Goal: Information Seeking & Learning: Learn about a topic

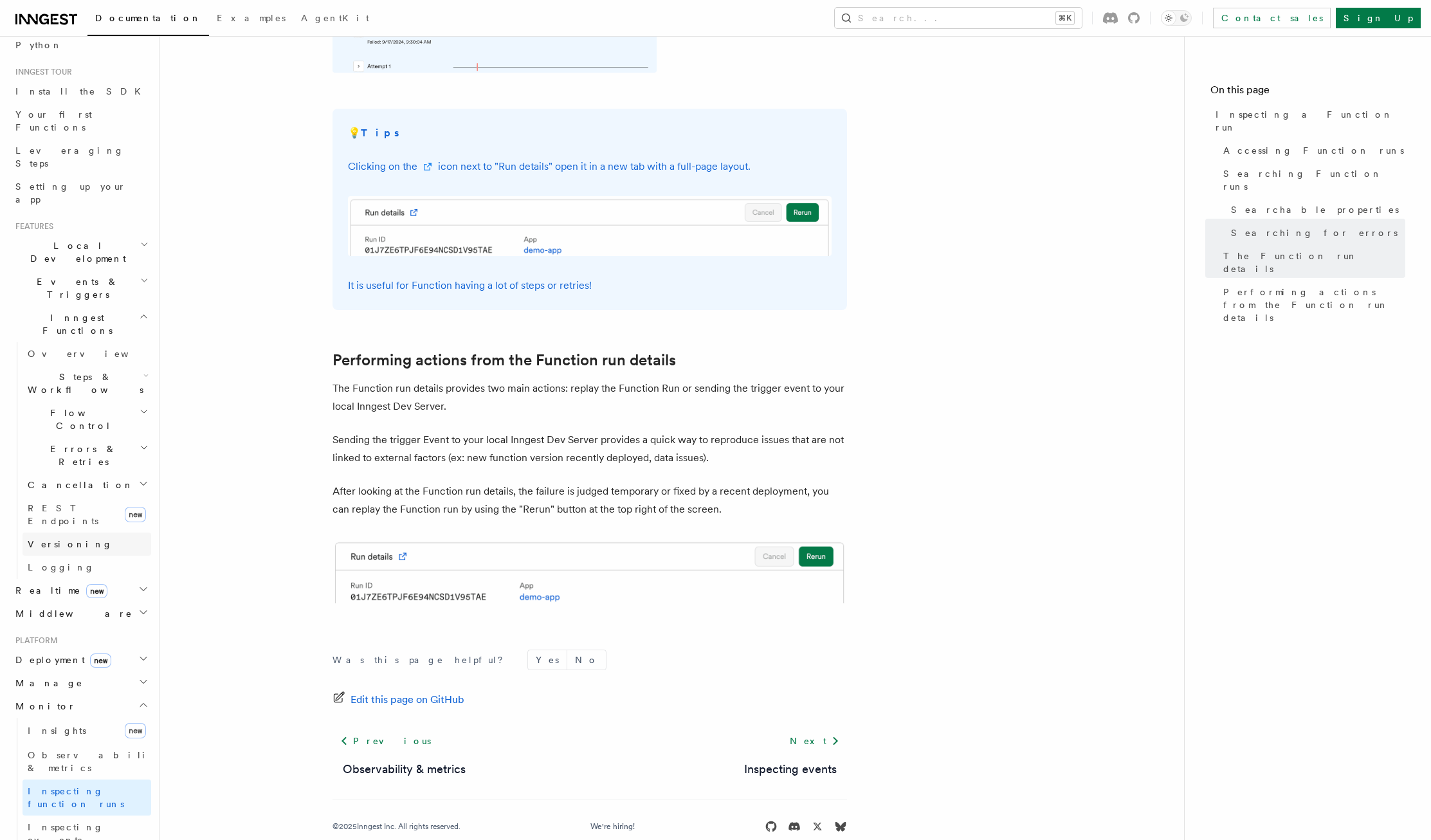
scroll to position [226, 0]
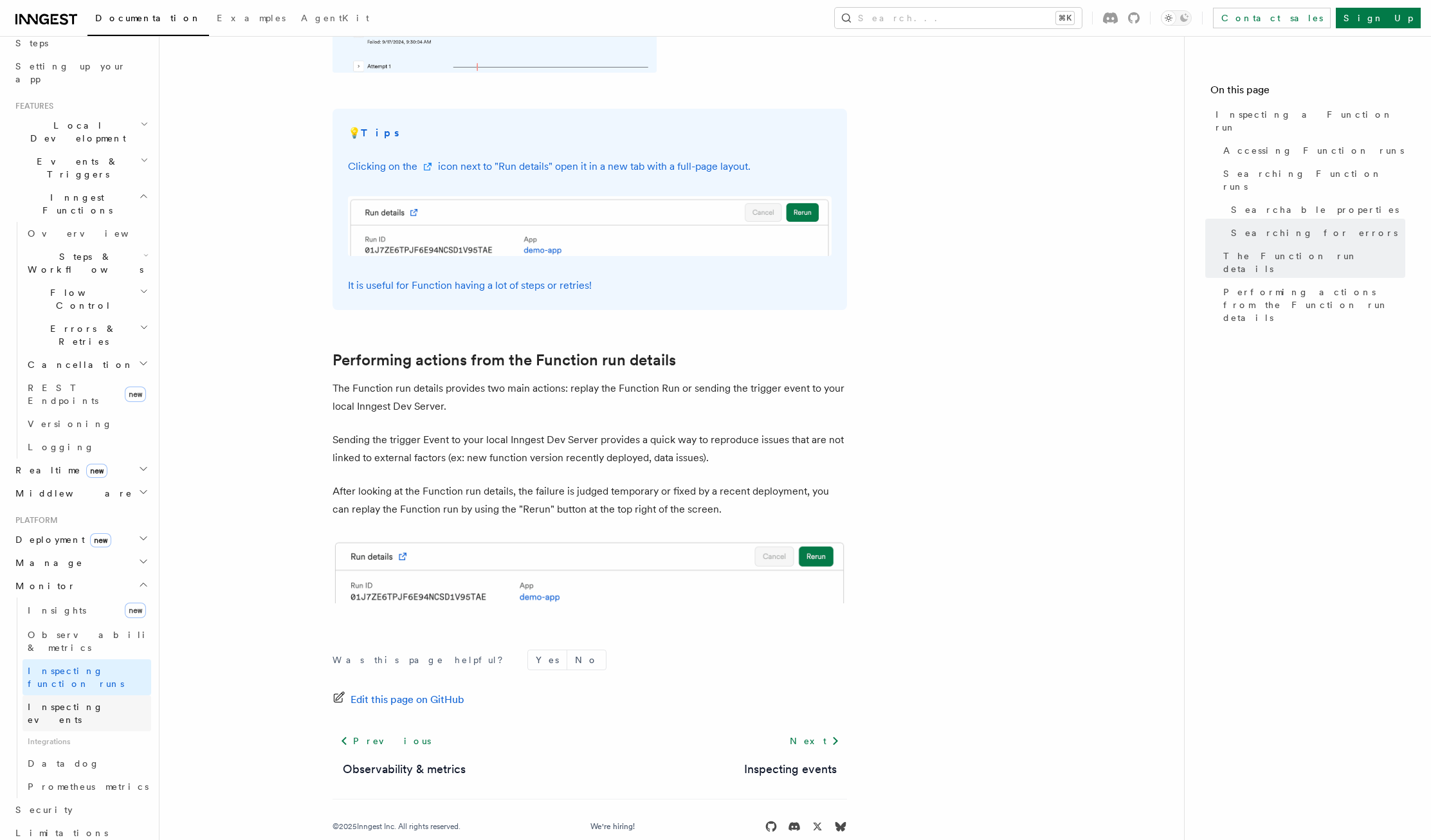
click at [77, 702] on span "Inspecting events" at bounding box center [65, 713] width 76 height 23
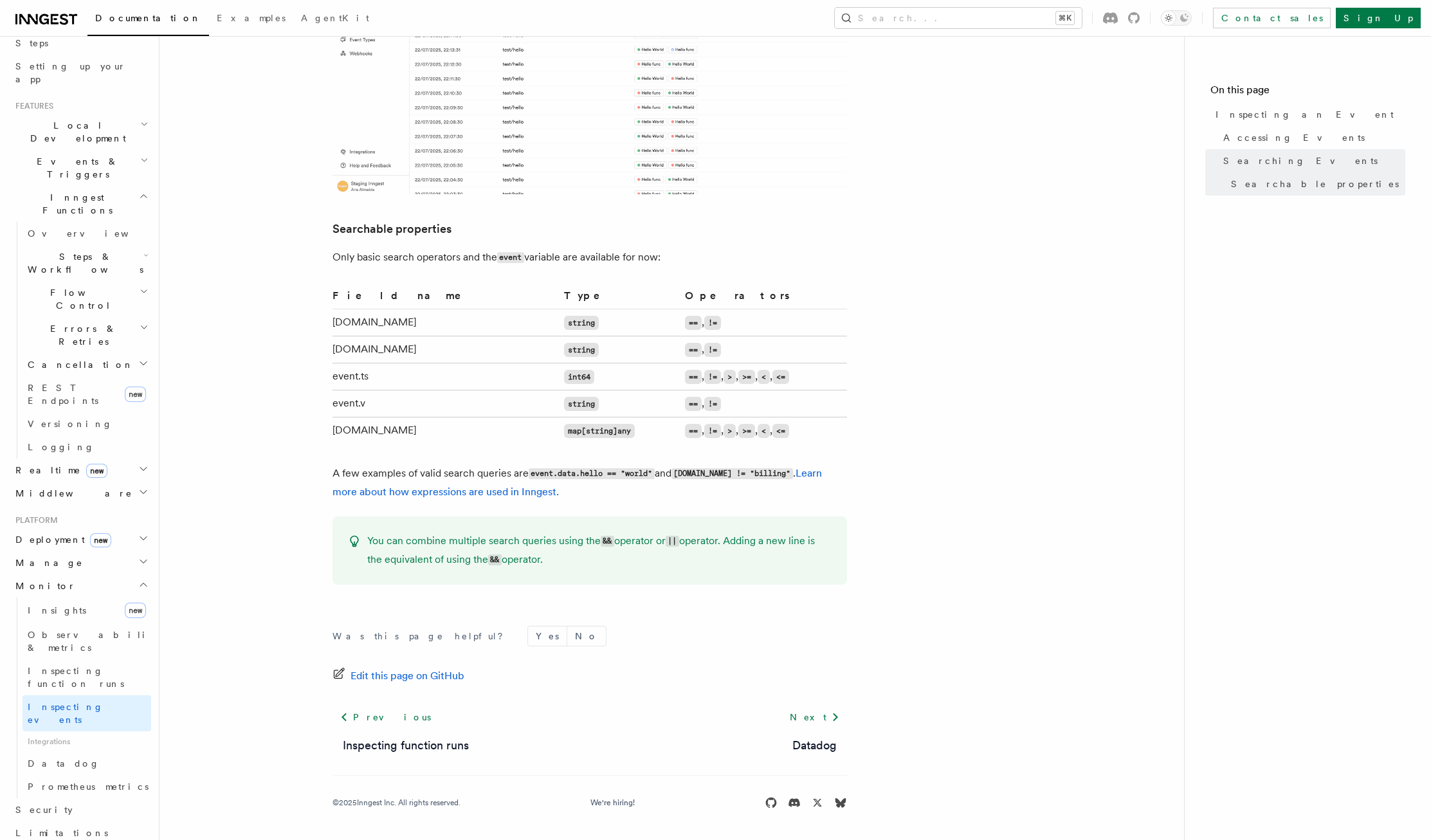
scroll to position [798, 0]
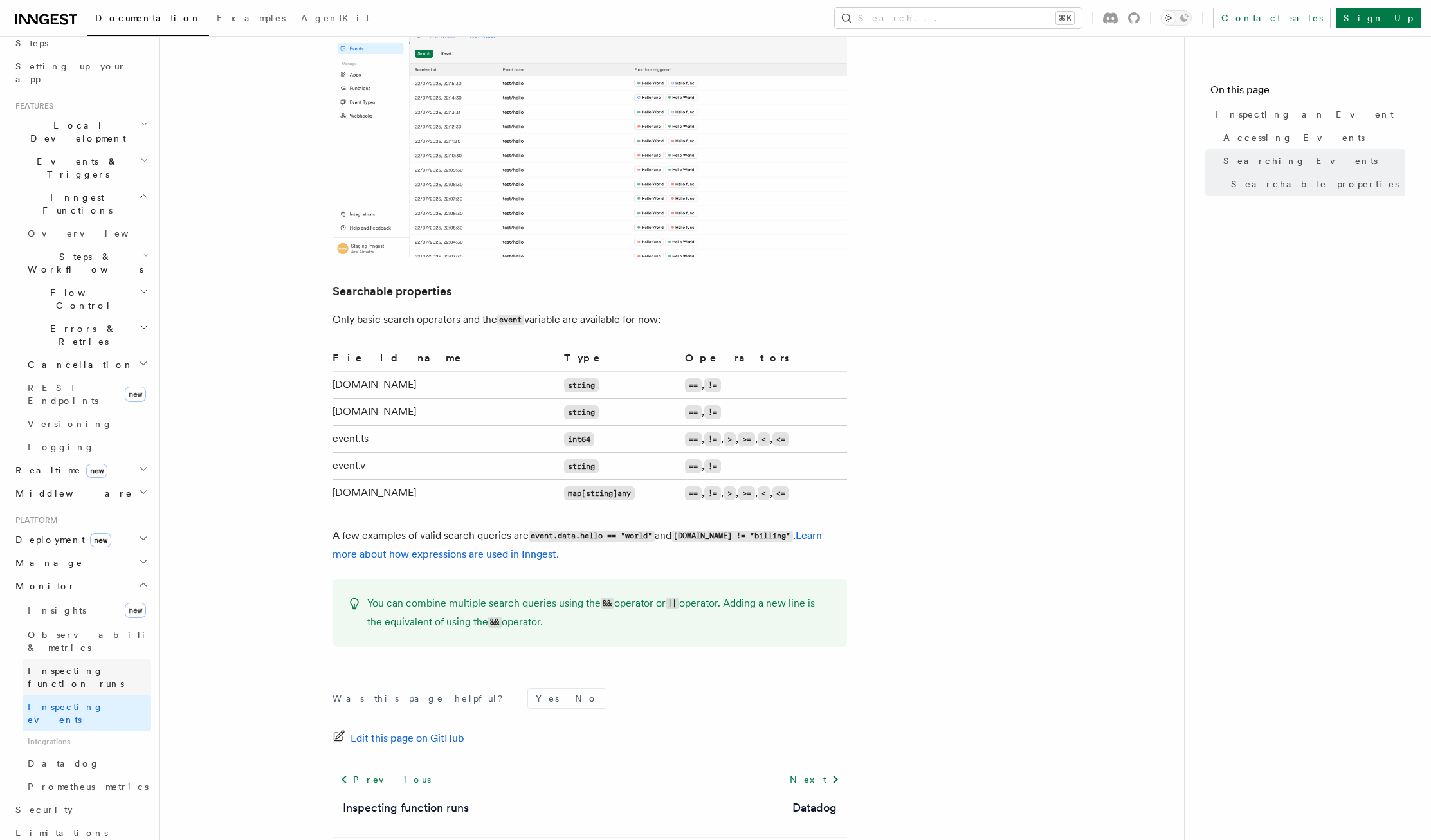
click at [72, 665] on span "Inspecting function runs" at bounding box center [76, 677] width 97 height 23
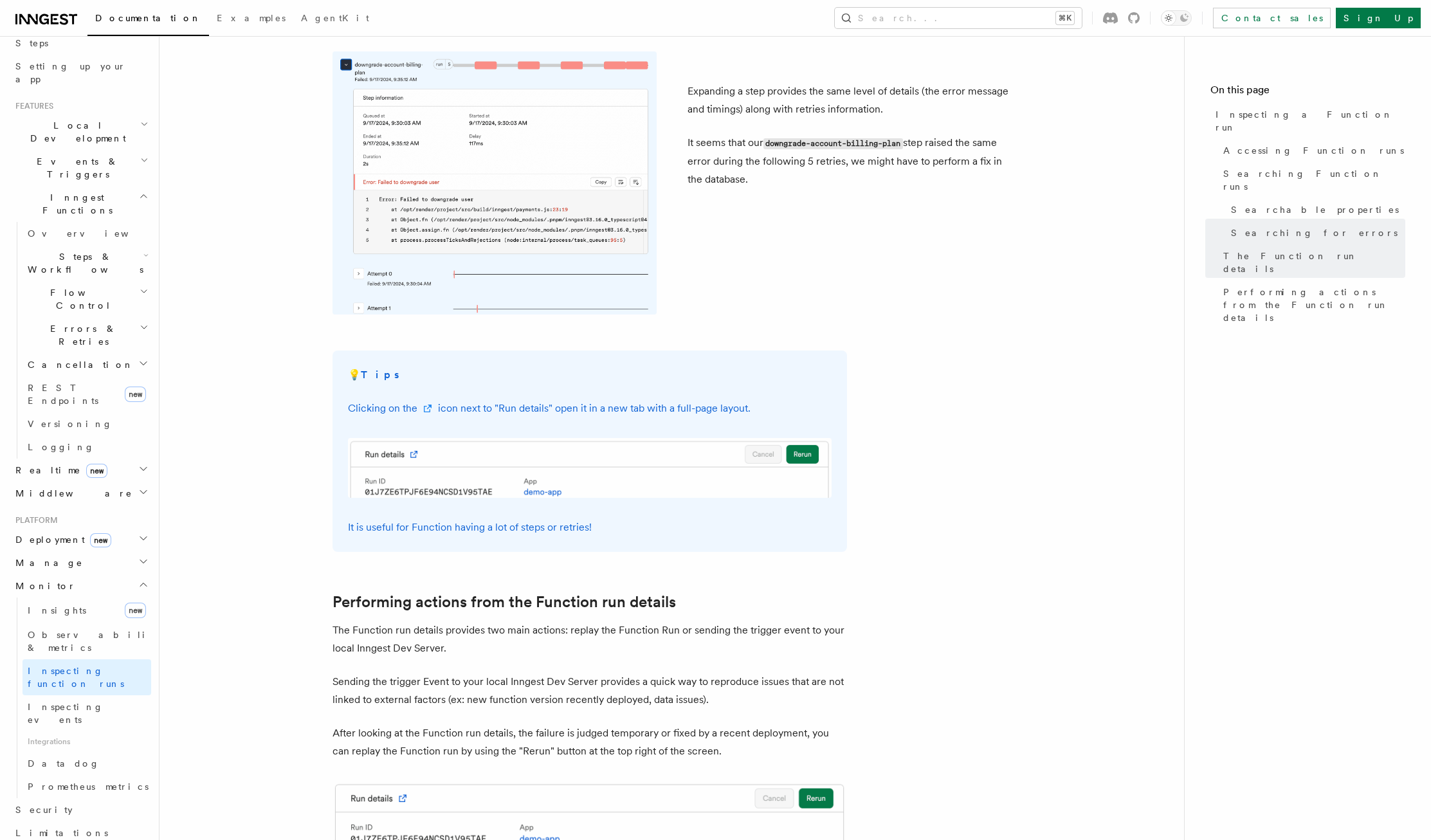
scroll to position [3053, 0]
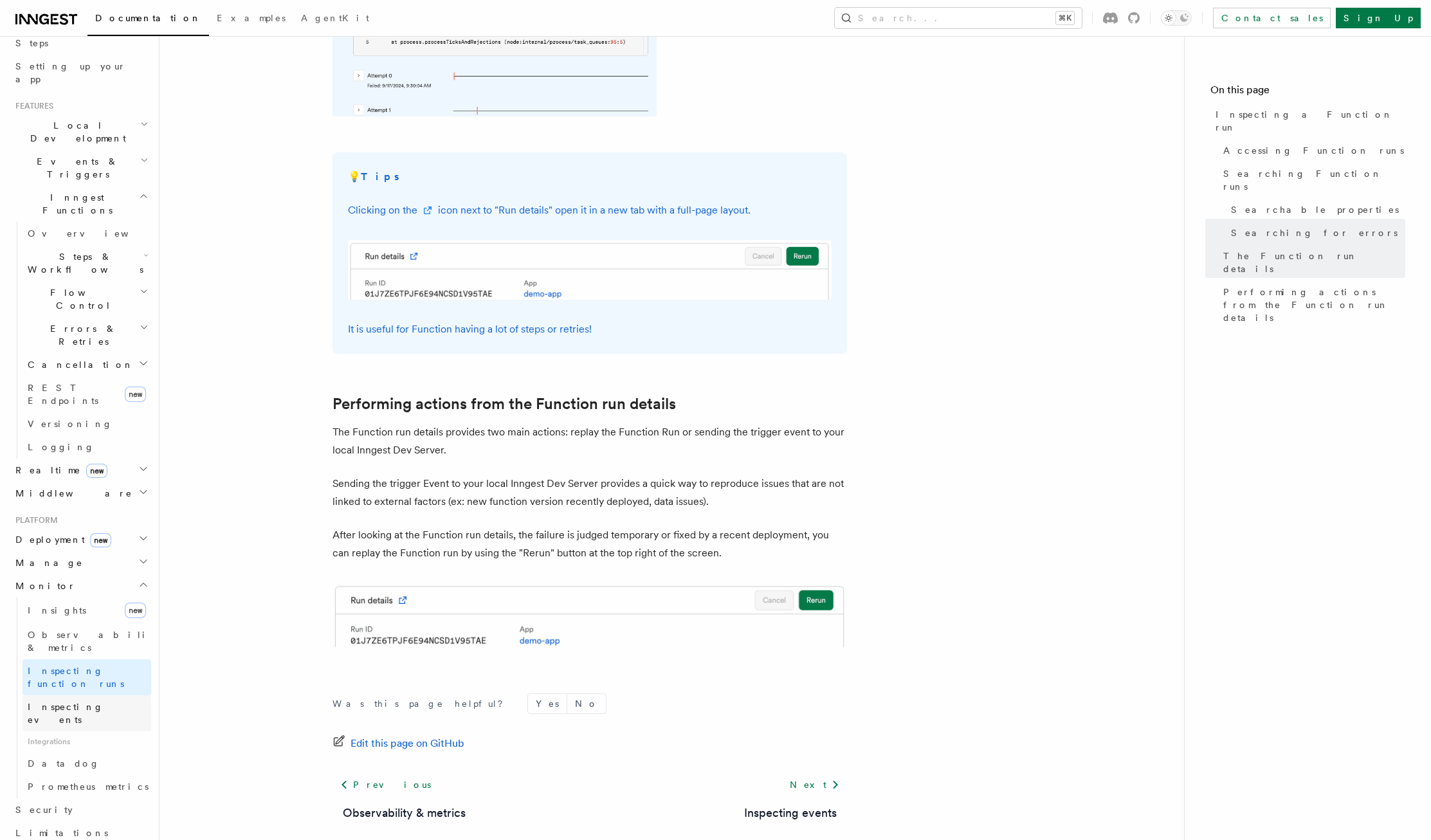
click at [83, 702] on span "Inspecting events" at bounding box center [65, 713] width 76 height 23
